Goal: Task Accomplishment & Management: Manage account settings

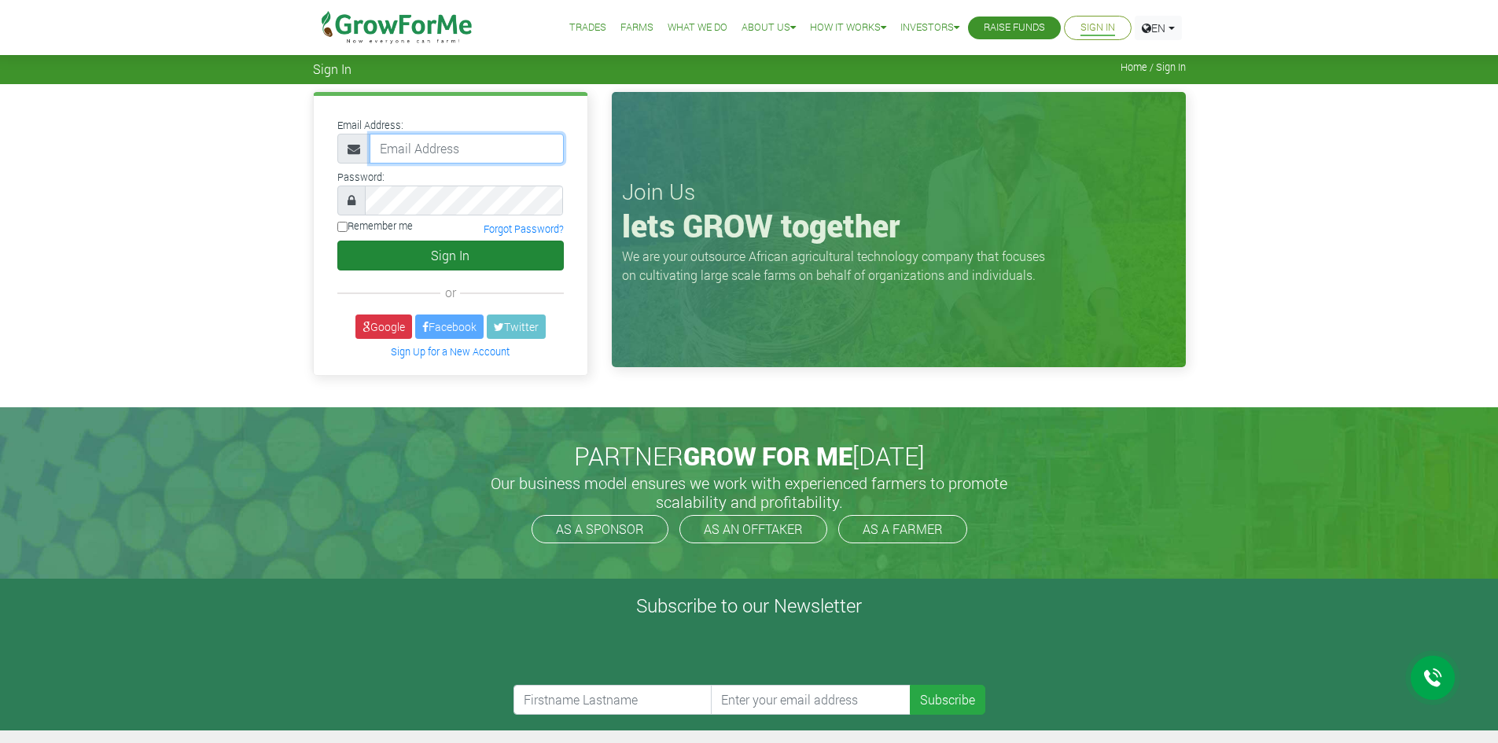
type input "[EMAIL_ADDRESS][DOMAIN_NAME]"
click at [384, 250] on button "Sign In" at bounding box center [450, 256] width 226 height 30
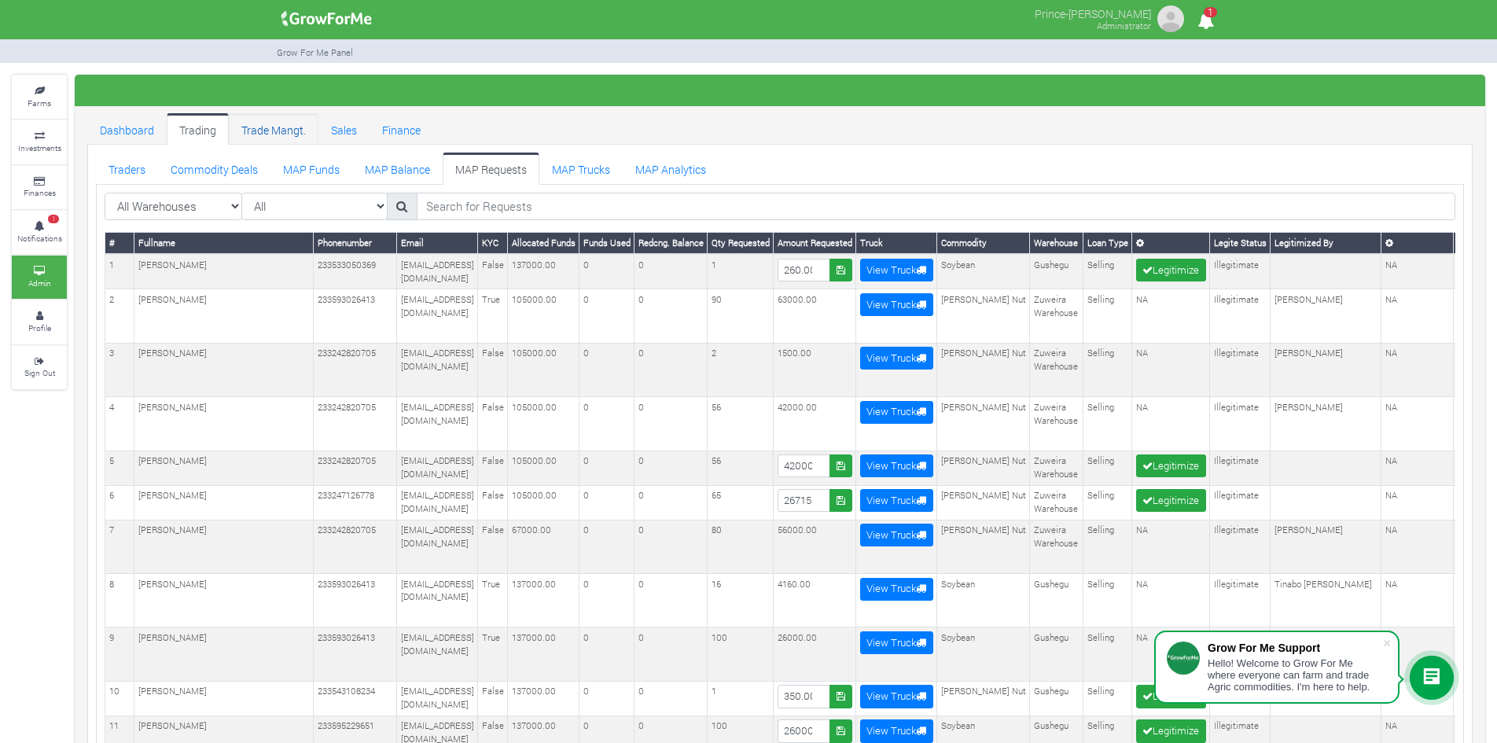
click at [281, 126] on link "Trade Mangt." at bounding box center [274, 128] width 90 height 31
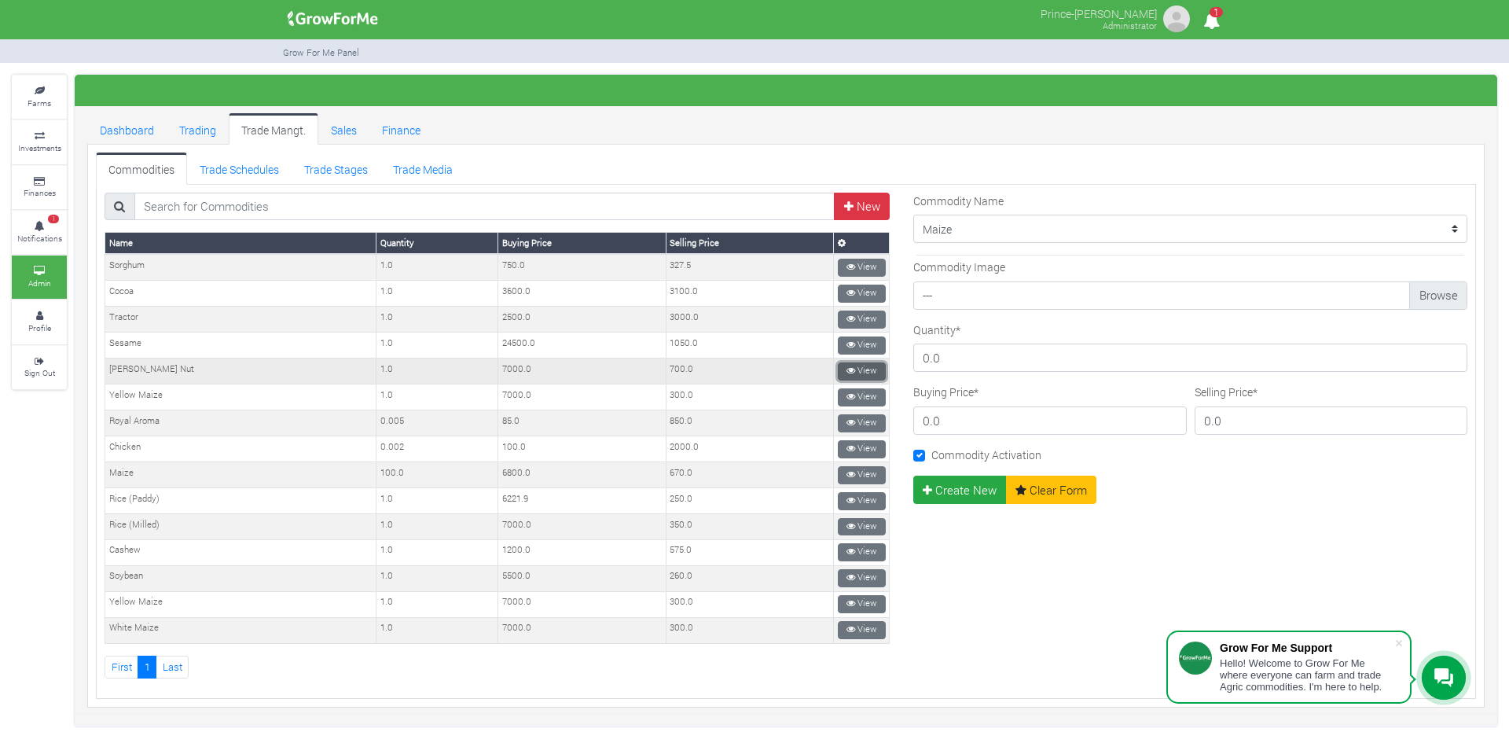
click at [847, 369] on icon at bounding box center [851, 370] width 9 height 9
click at [854, 575] on link "View" at bounding box center [862, 578] width 48 height 18
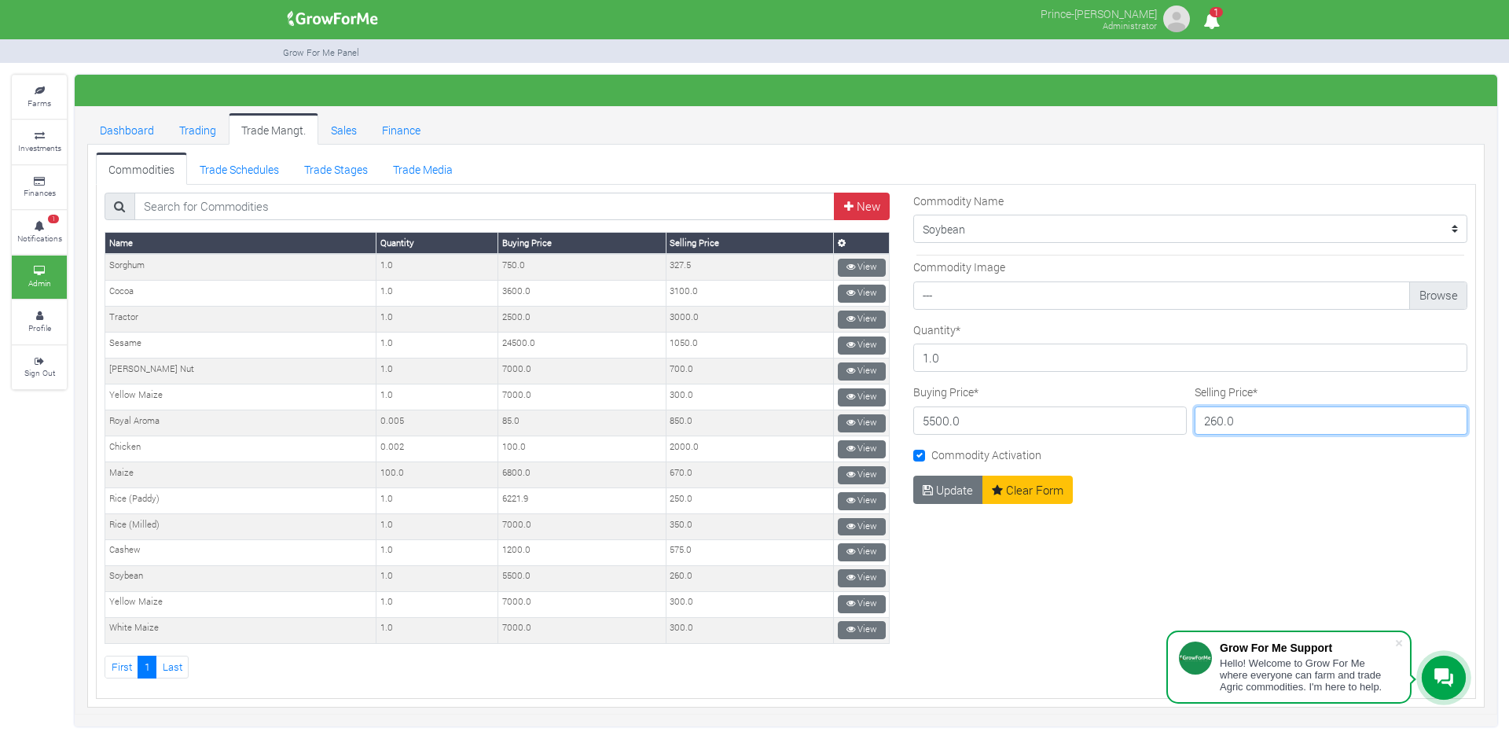
click at [1209, 420] on input "260.0" at bounding box center [1332, 420] width 274 height 28
type input "220.0"
click at [941, 488] on button "Update" at bounding box center [948, 490] width 70 height 28
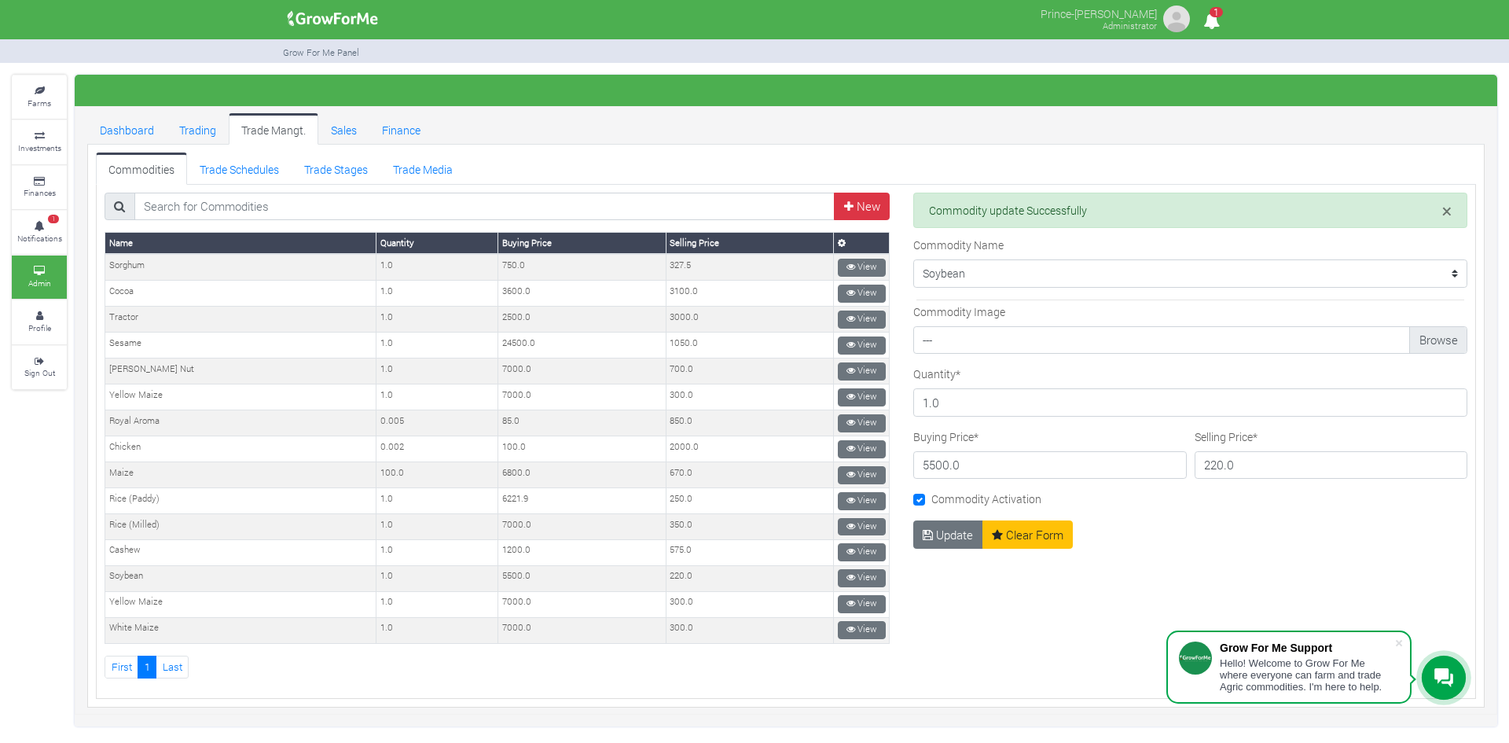
click at [1175, 534] on div "× Commodity update Successfully Commodity Name" at bounding box center [1191, 436] width 578 height 487
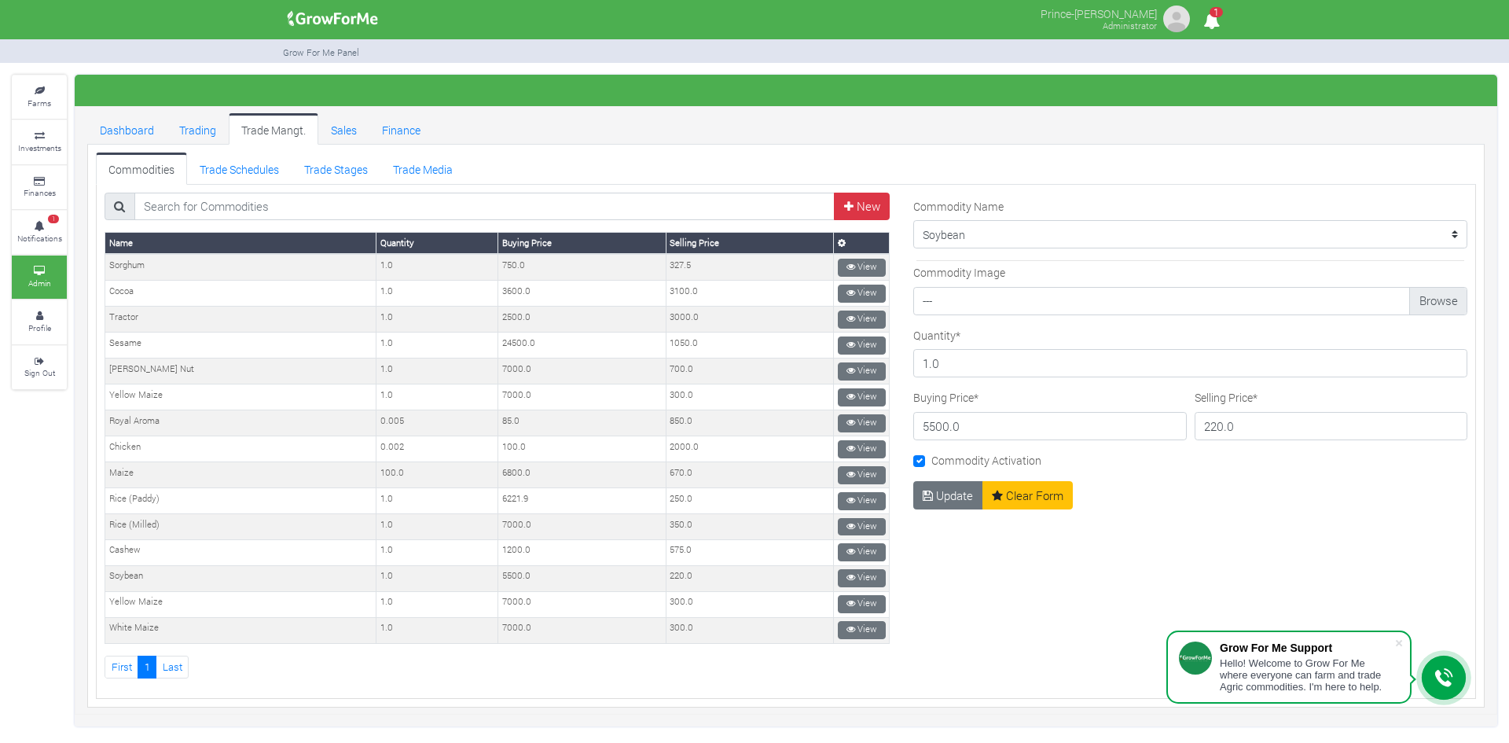
click at [1112, 545] on div "--------- Cocoa Maize" at bounding box center [1191, 436] width 578 height 487
click at [1401, 641] on span at bounding box center [1399, 643] width 16 height 16
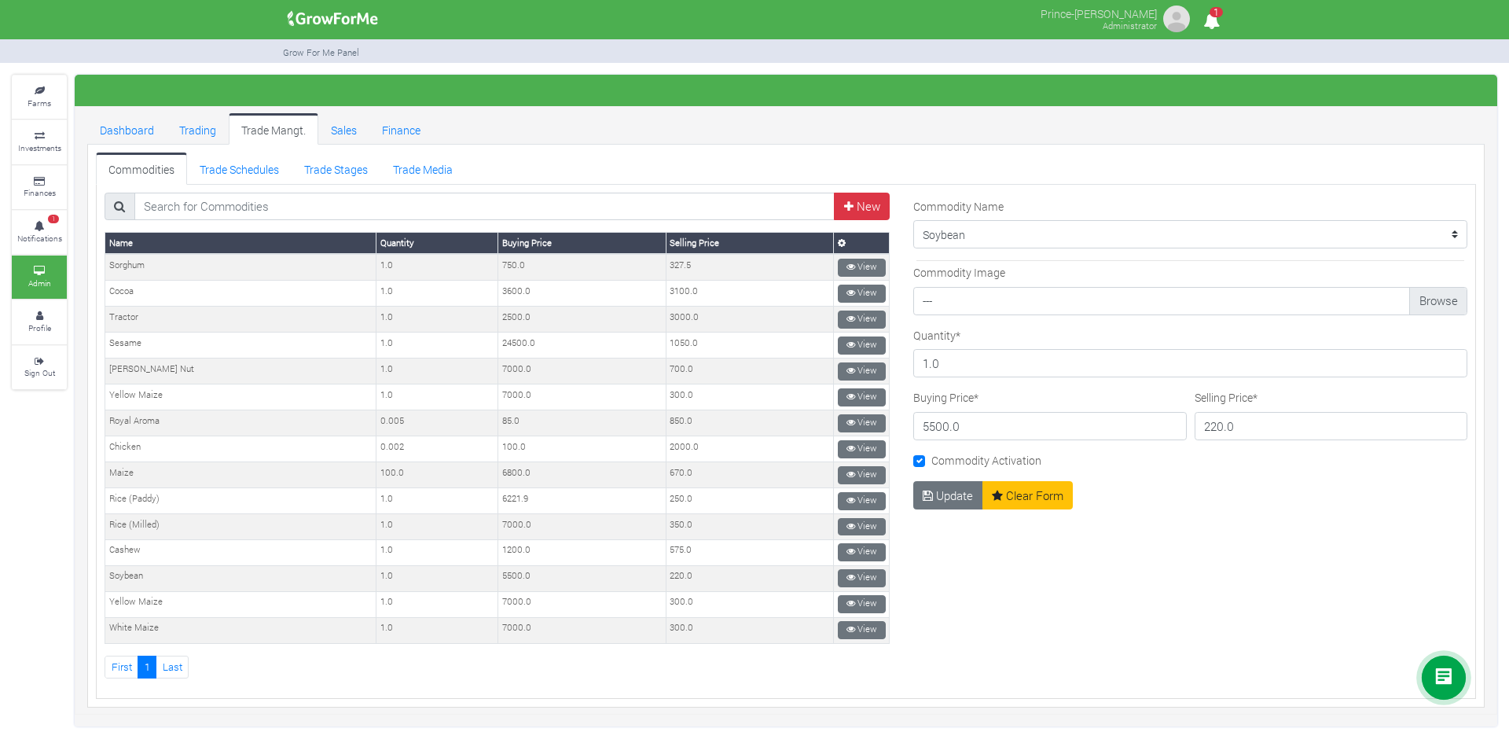
click at [1170, 576] on div "--------- Cocoa Maize" at bounding box center [1191, 436] width 578 height 487
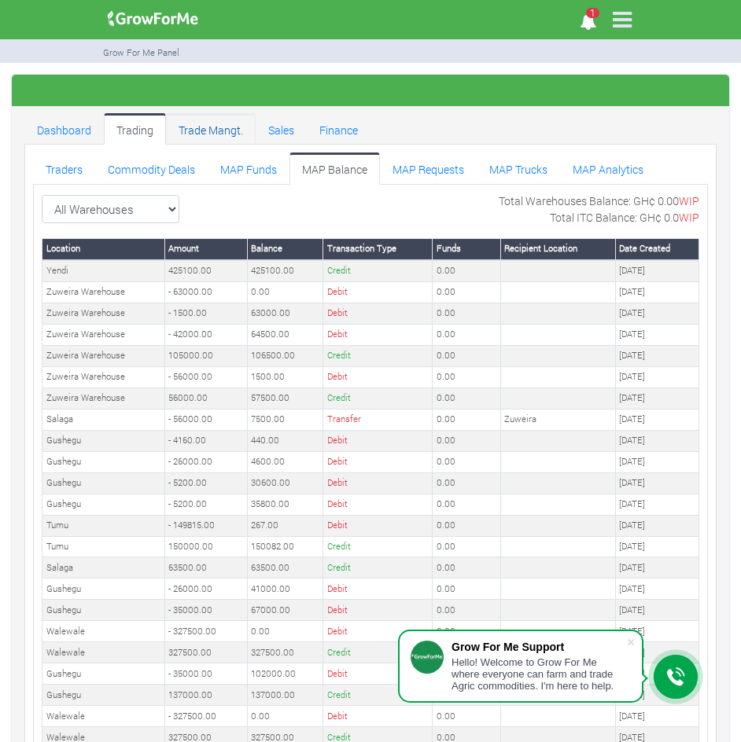
click at [199, 133] on link "Trade Mangt." at bounding box center [211, 128] width 90 height 31
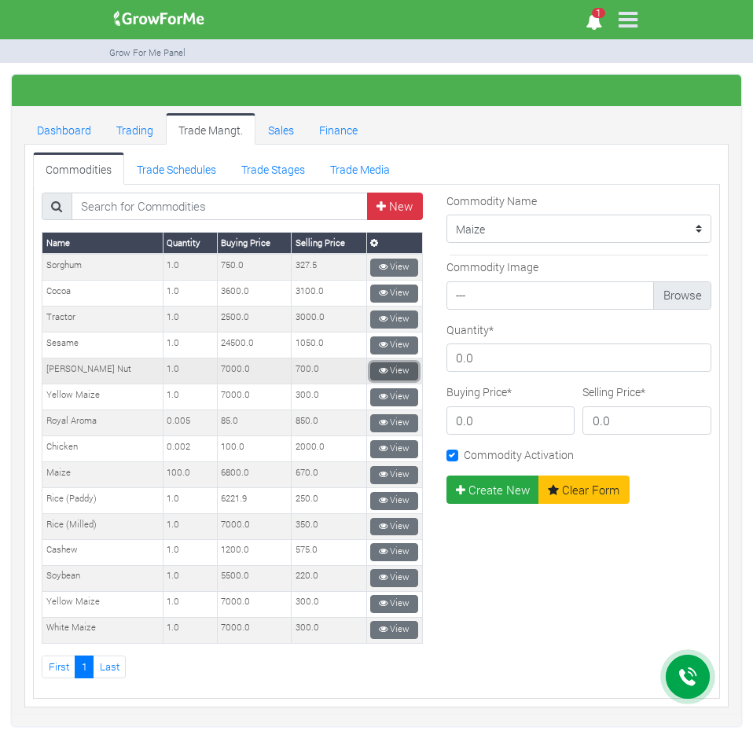
click at [379, 373] on icon at bounding box center [383, 370] width 9 height 9
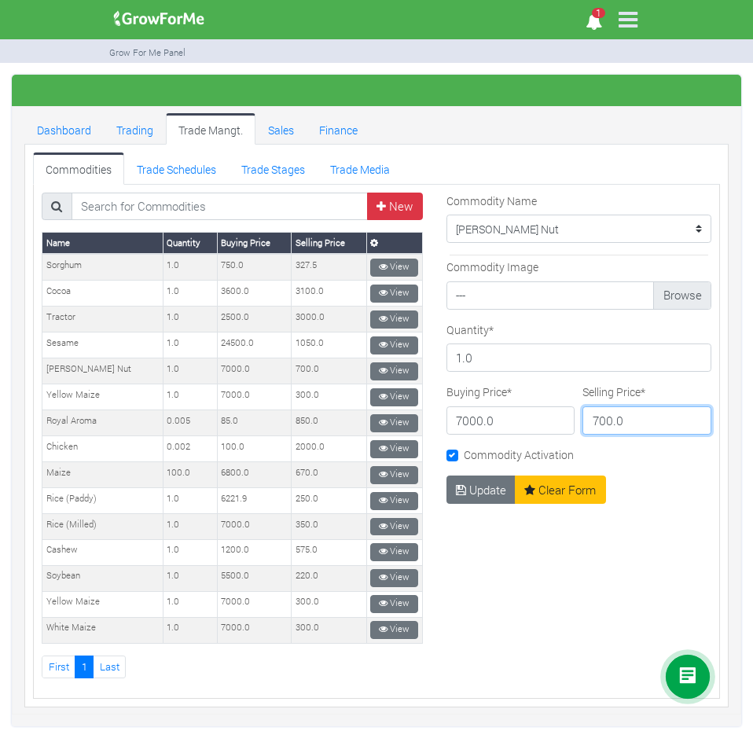
drag, startPoint x: 614, startPoint y: 420, endPoint x: 560, endPoint y: 425, distance: 54.5
click at [560, 425] on div "Buying Price * 7000.0 Selling Price * 700.0" at bounding box center [580, 415] width 274 height 63
type input "415"
click at [479, 485] on button "Update" at bounding box center [482, 490] width 70 height 28
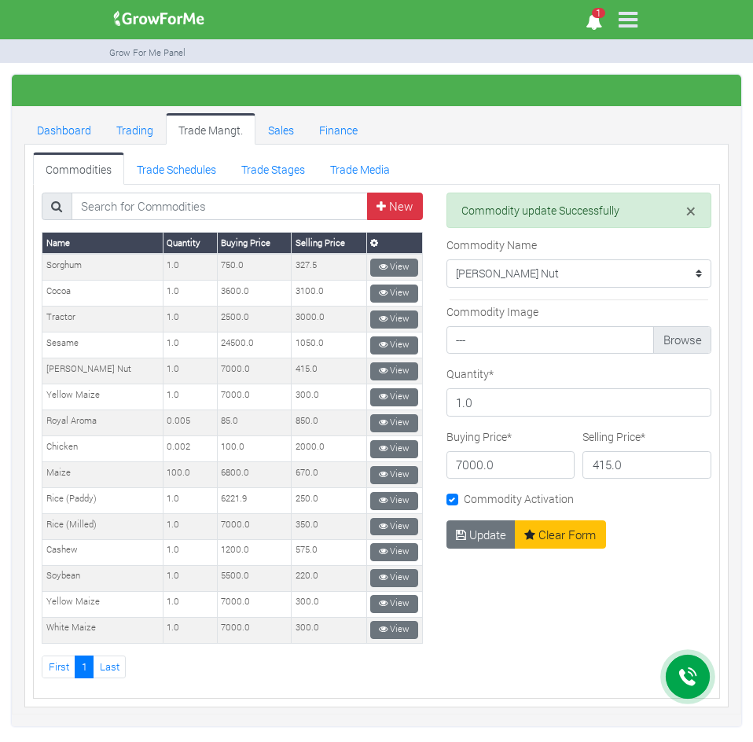
click at [610, 586] on div "× Commodity update Successfully Commodity Name" at bounding box center [579, 436] width 289 height 487
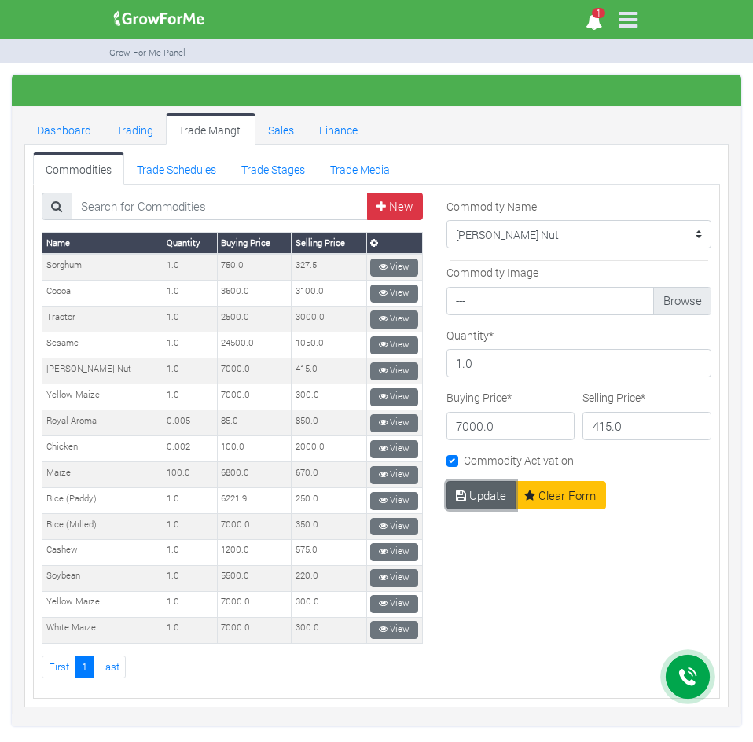
click at [480, 494] on button "Update" at bounding box center [482, 495] width 70 height 28
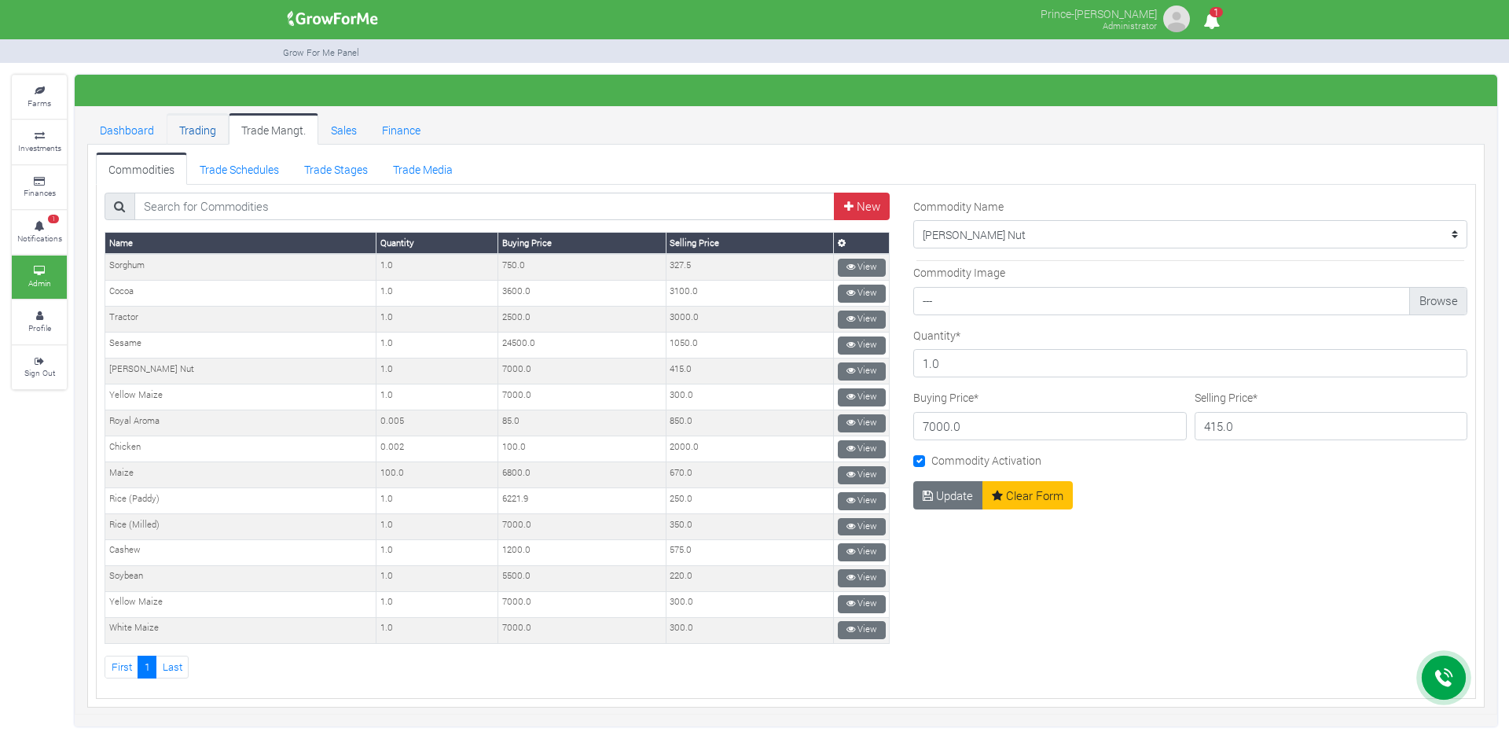
click at [197, 133] on link "Trading" at bounding box center [198, 128] width 62 height 31
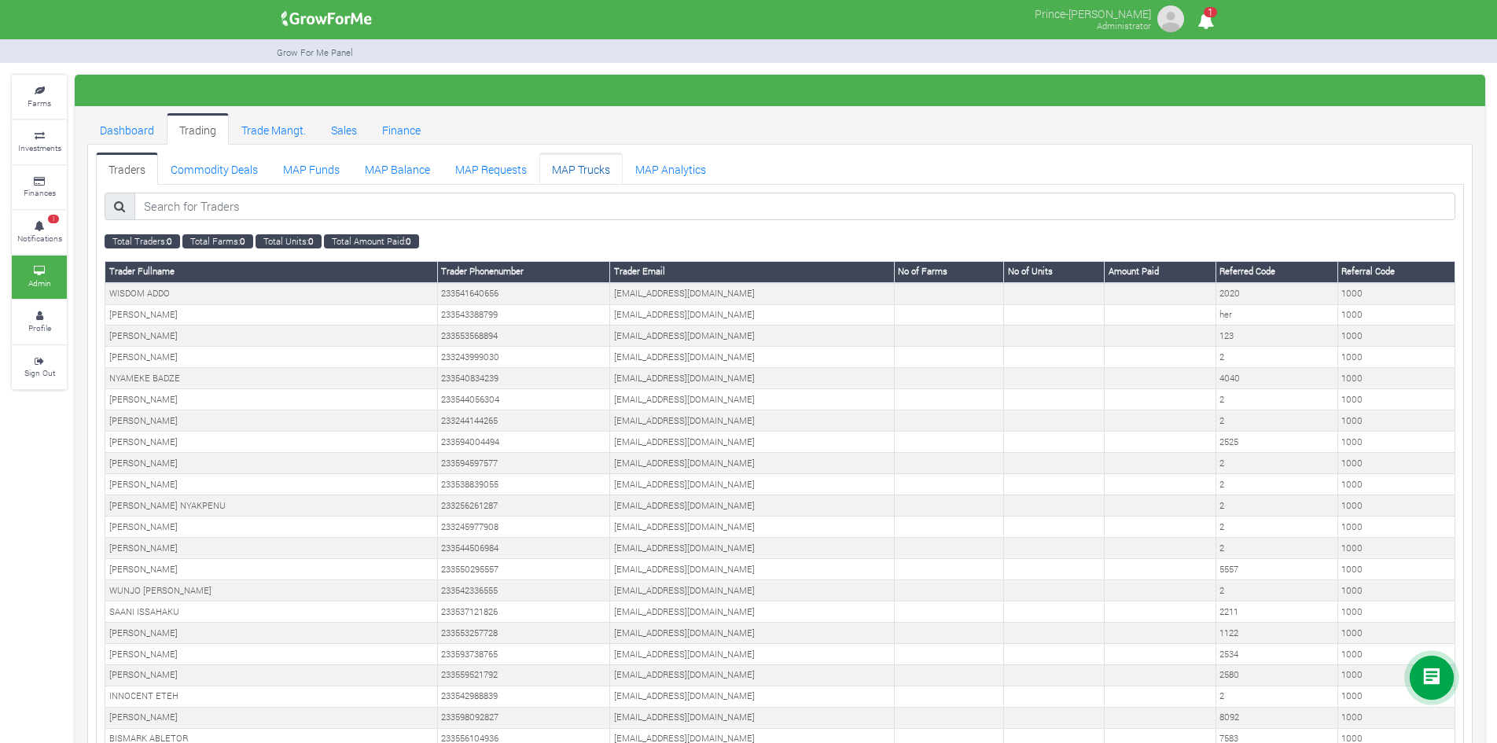
click at [558, 171] on link "MAP Trucks" at bounding box center [580, 168] width 83 height 31
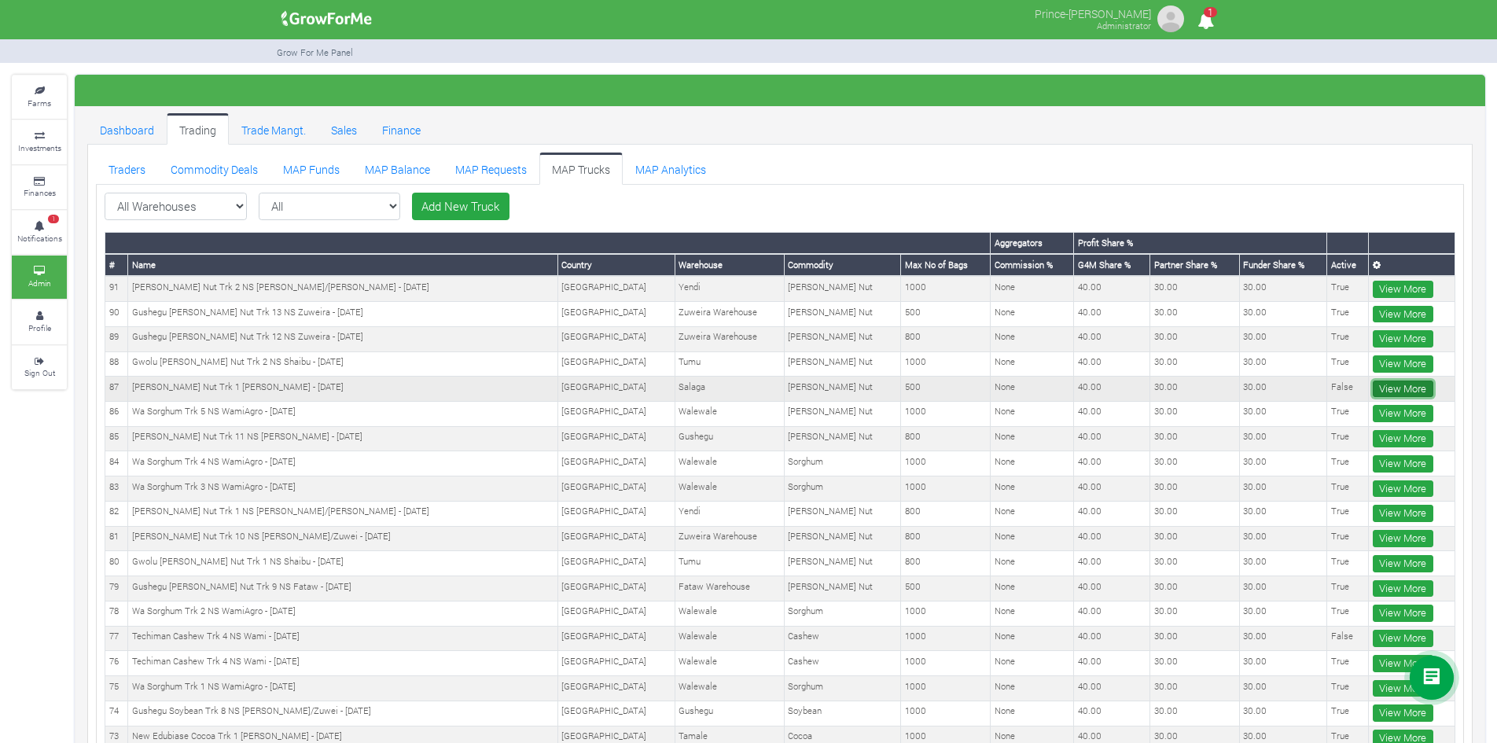
click at [1394, 387] on link "View More" at bounding box center [1403, 388] width 61 height 17
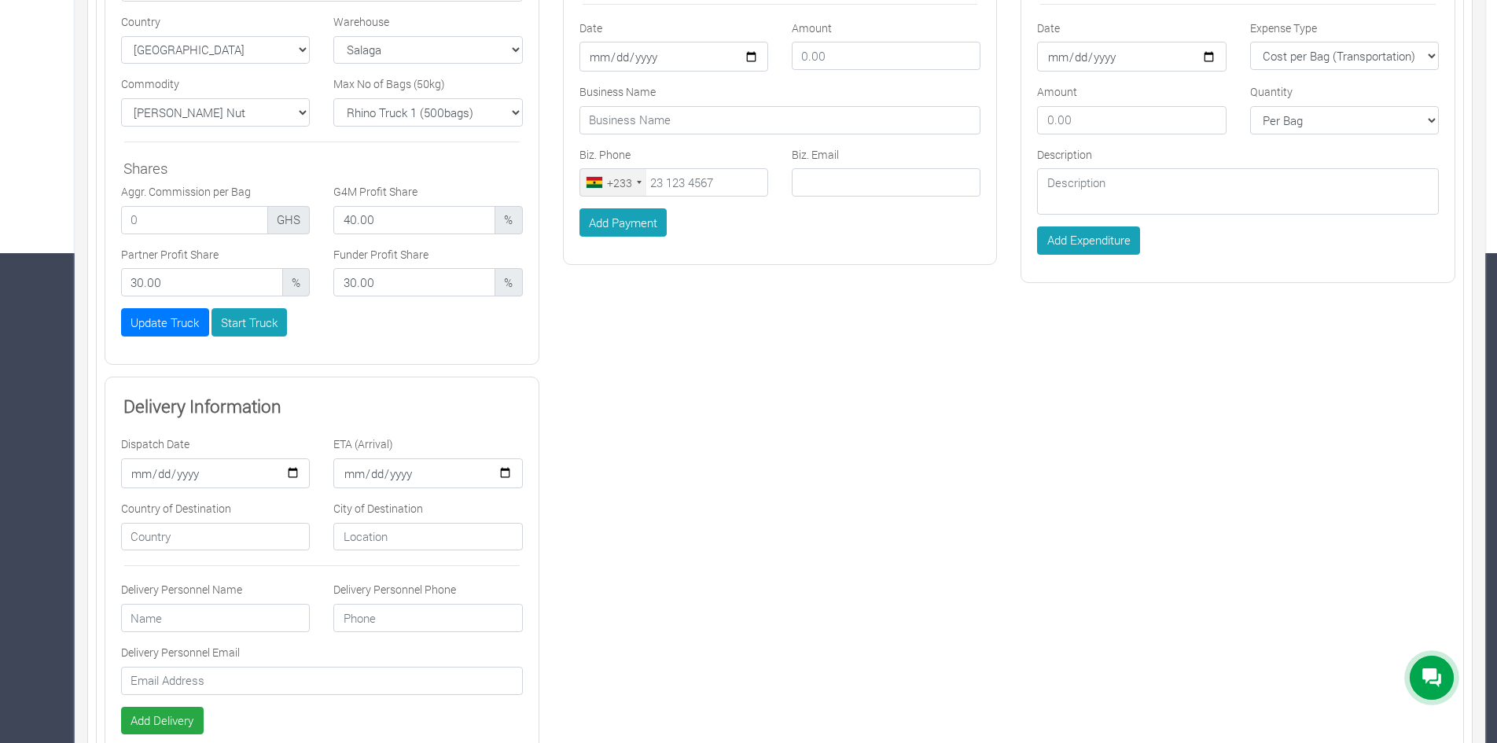
scroll to position [475, 0]
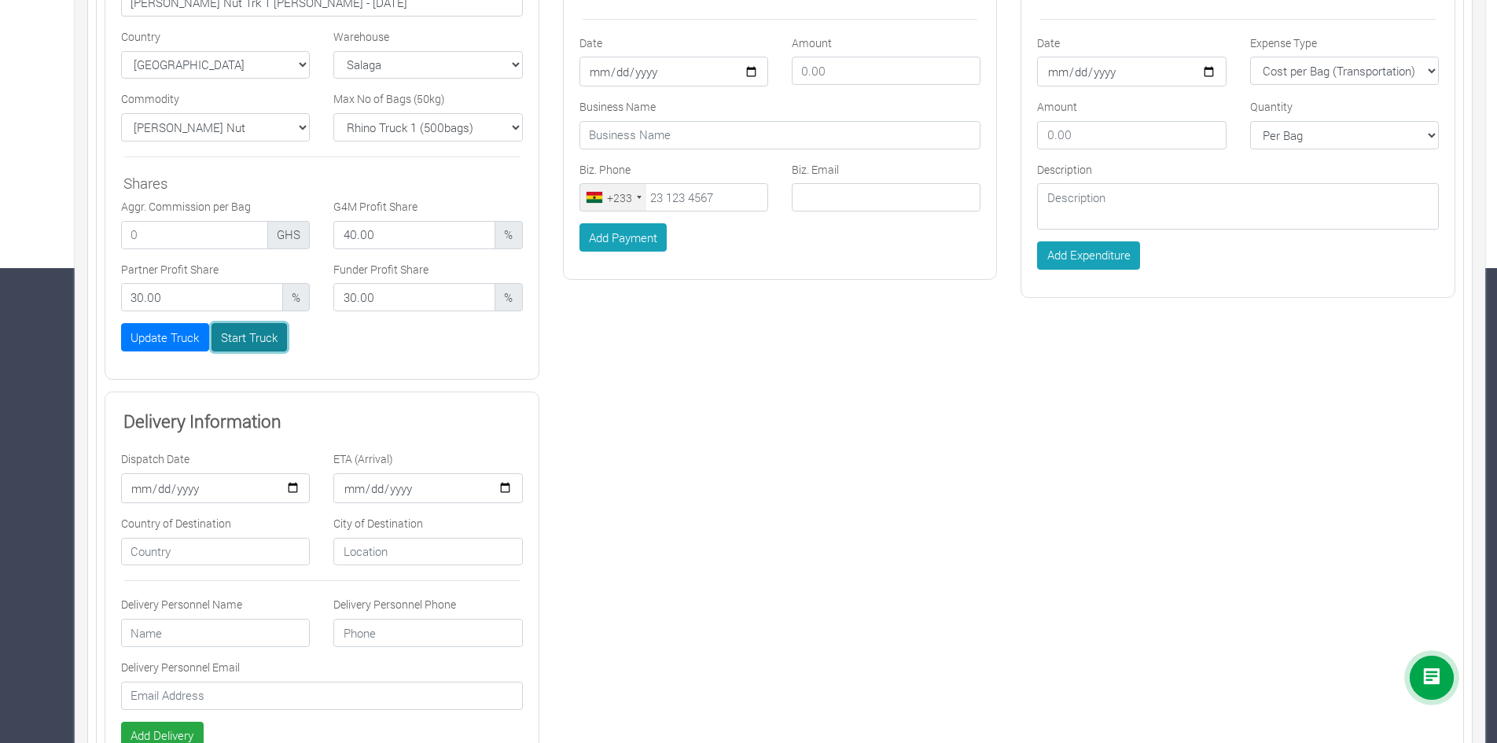
click at [255, 334] on button "Start Truck" at bounding box center [249, 337] width 76 height 28
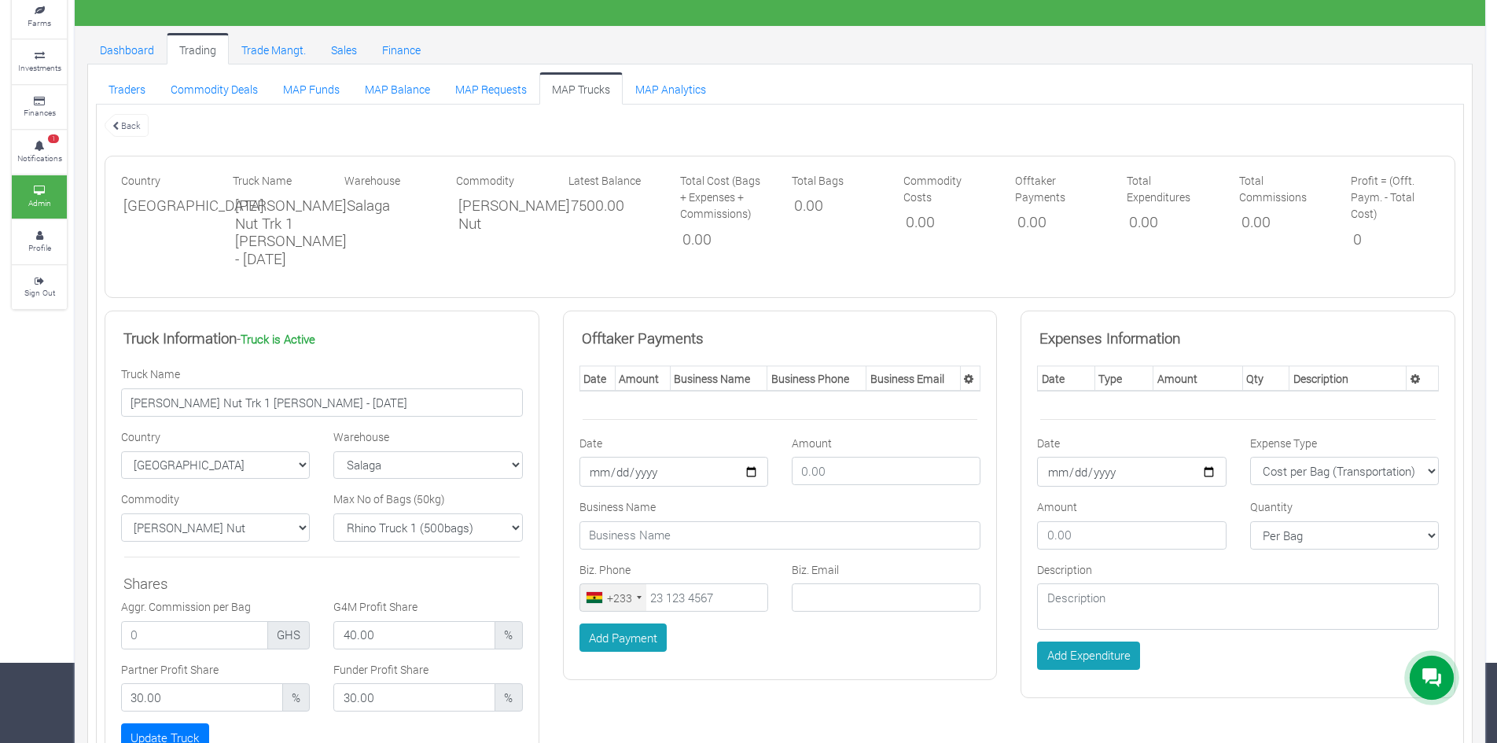
scroll to position [26, 0]
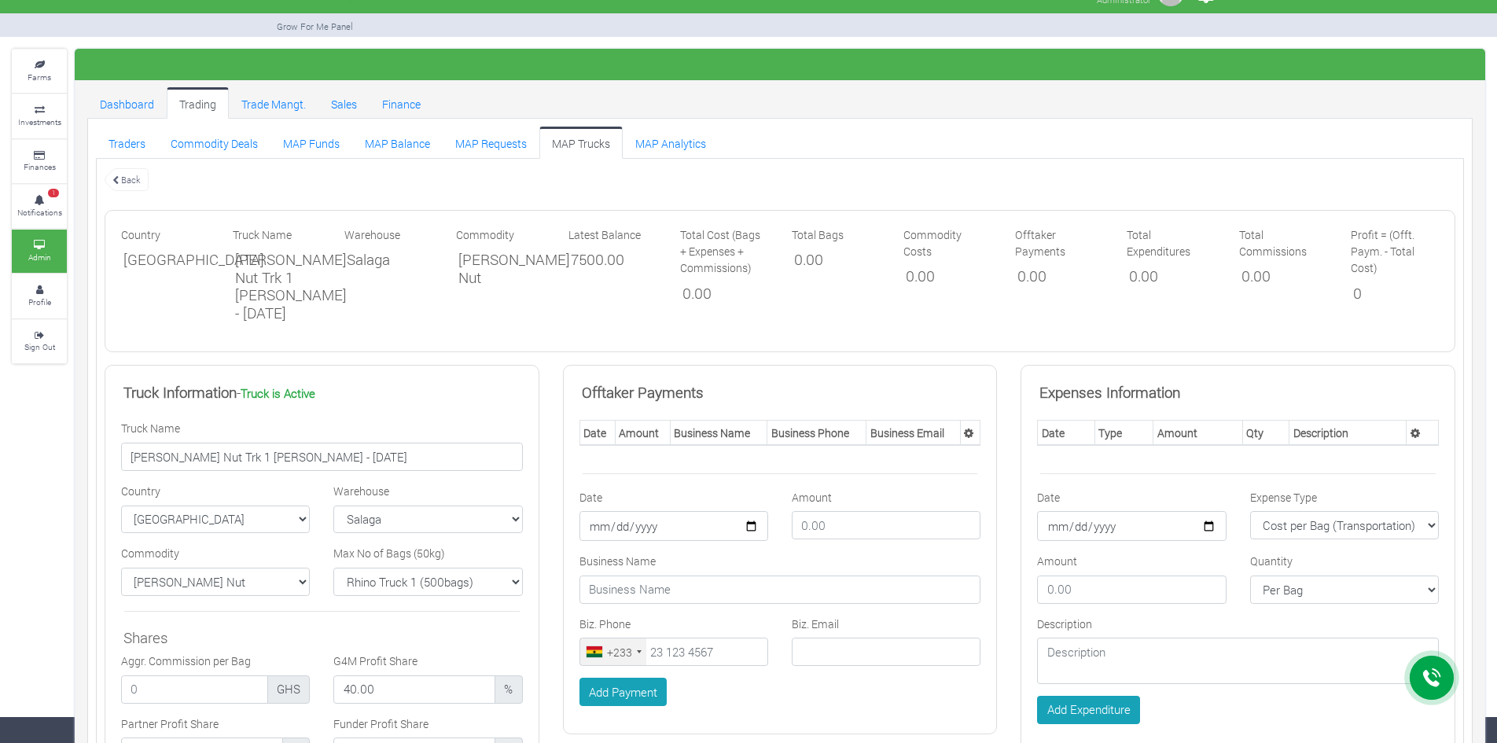
click at [566, 138] on link "MAP Trucks" at bounding box center [580, 142] width 83 height 31
